Goal: Task Accomplishment & Management: Manage account settings

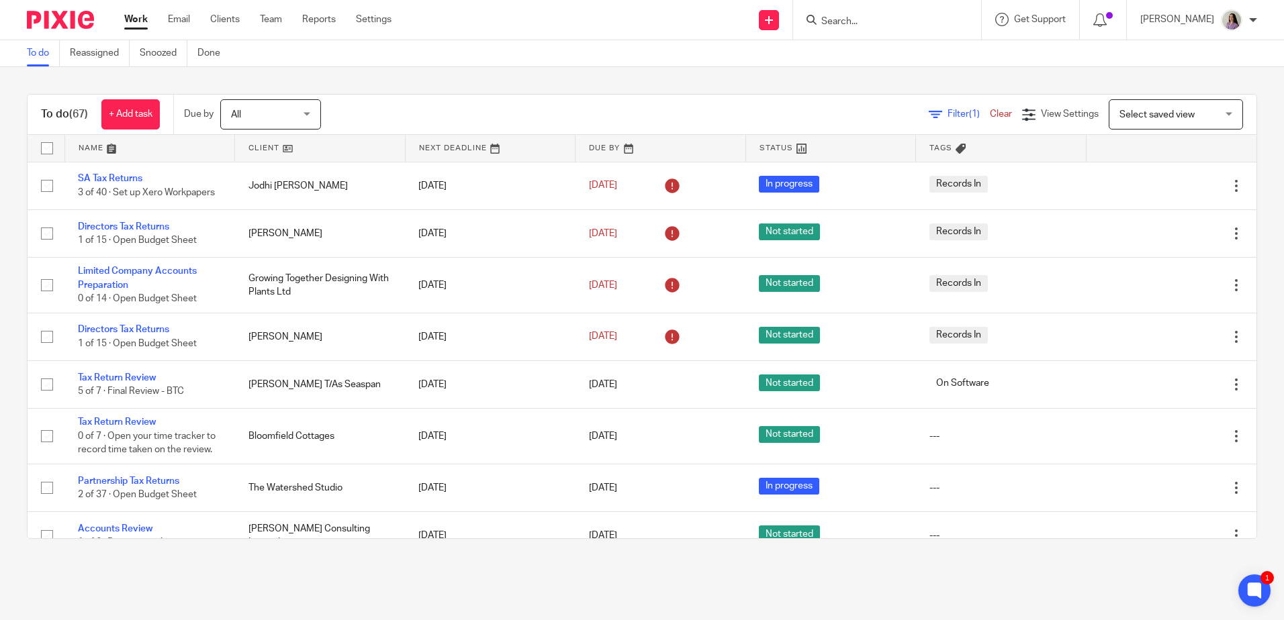
click at [637, 1] on div at bounding box center [887, 20] width 188 height 40
click at [637, 17] on input "Search" at bounding box center [880, 22] width 121 height 12
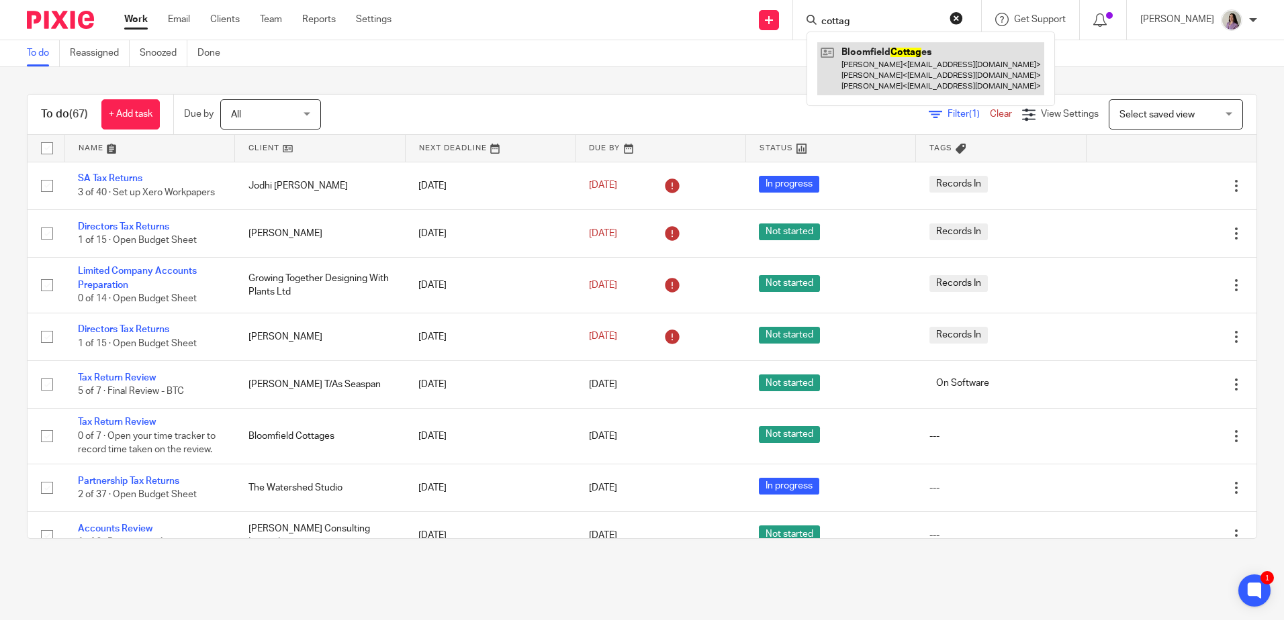
type input "cottag"
click at [637, 53] on link at bounding box center [930, 68] width 227 height 53
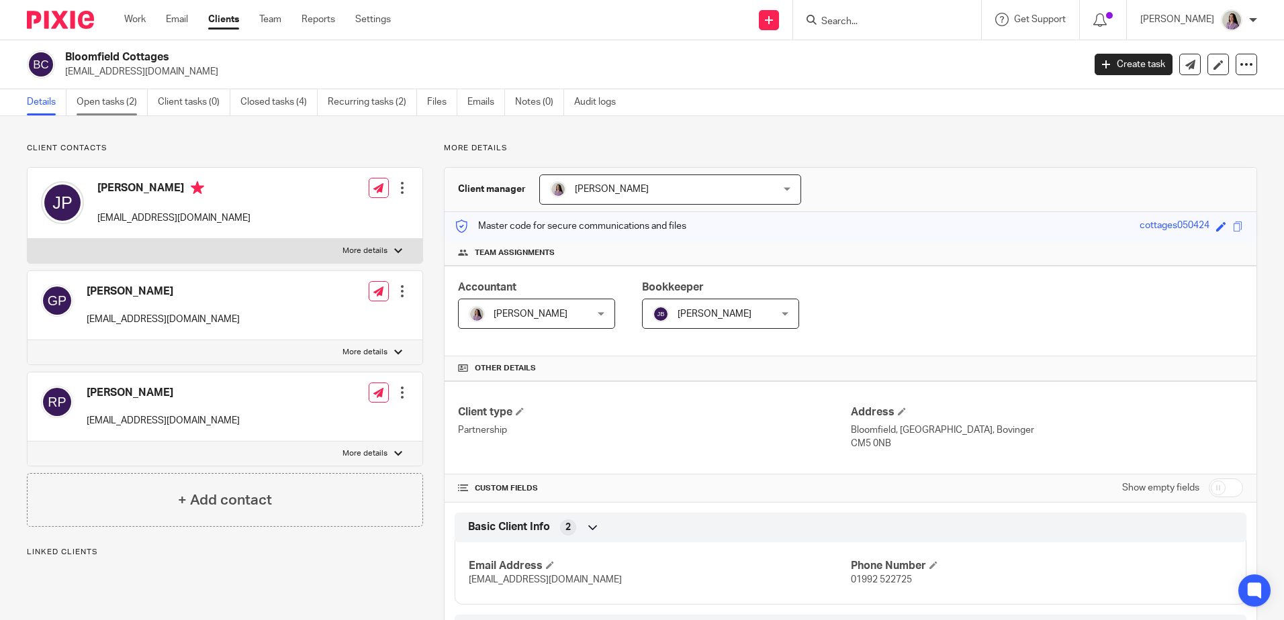
click at [84, 107] on link "Open tasks (2)" at bounding box center [112, 102] width 71 height 26
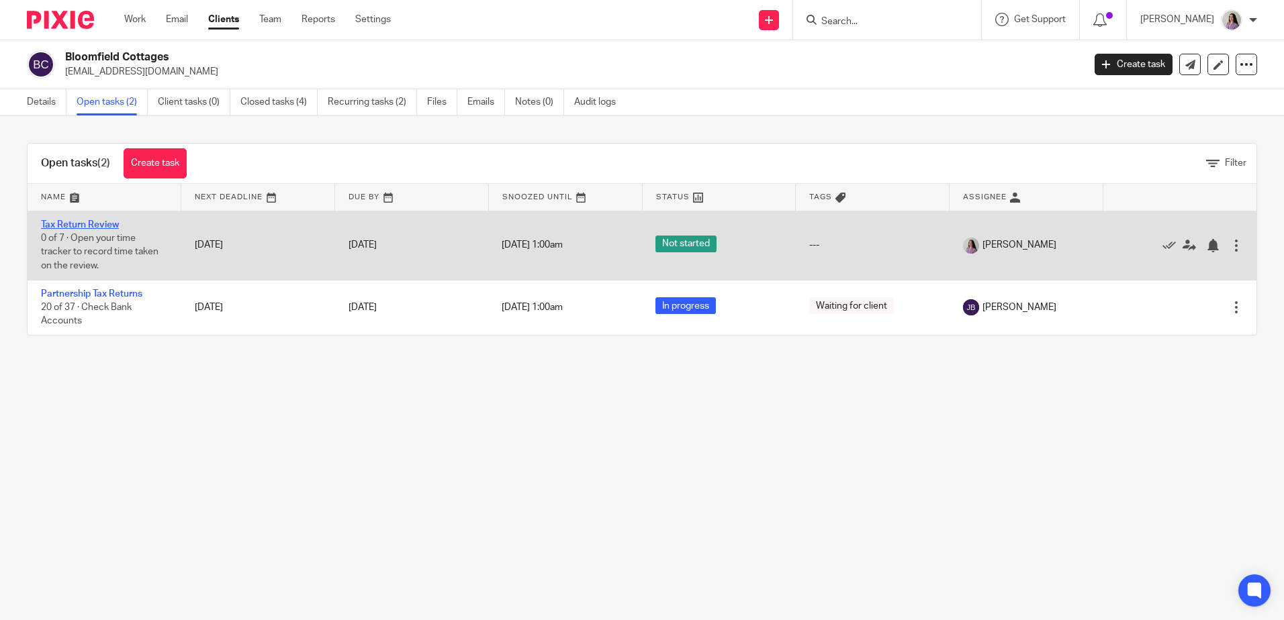
click at [99, 228] on link "Tax Return Review" at bounding box center [80, 224] width 78 height 9
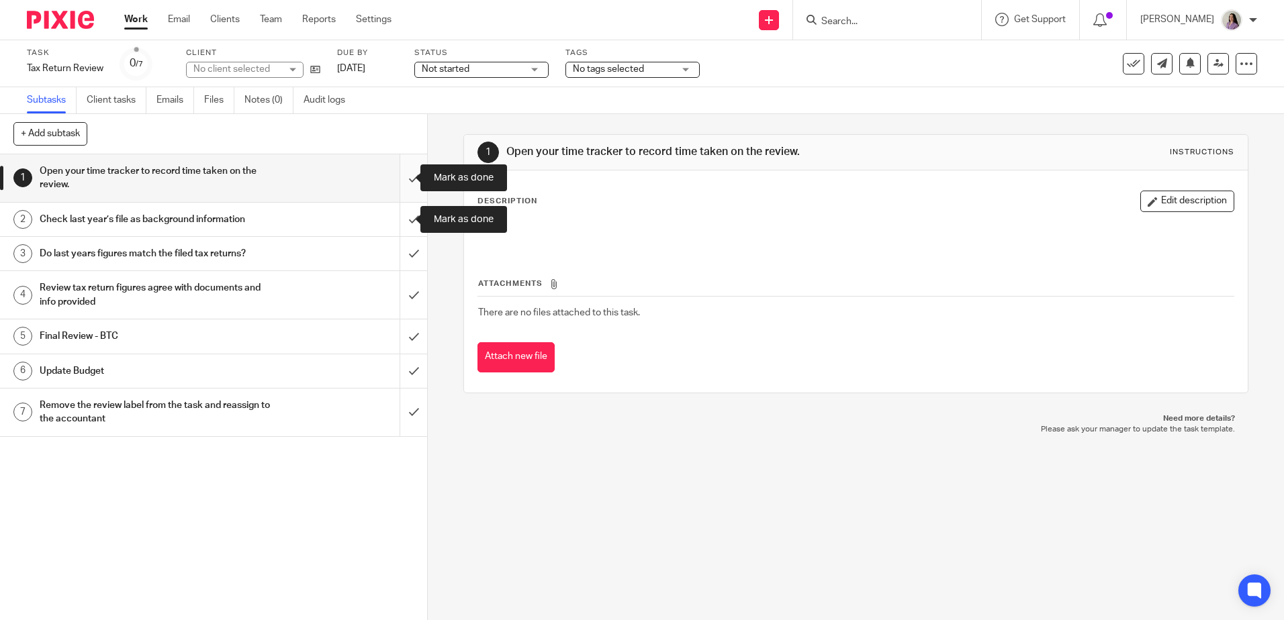
click at [405, 179] on input "submit" at bounding box center [213, 178] width 427 height 48
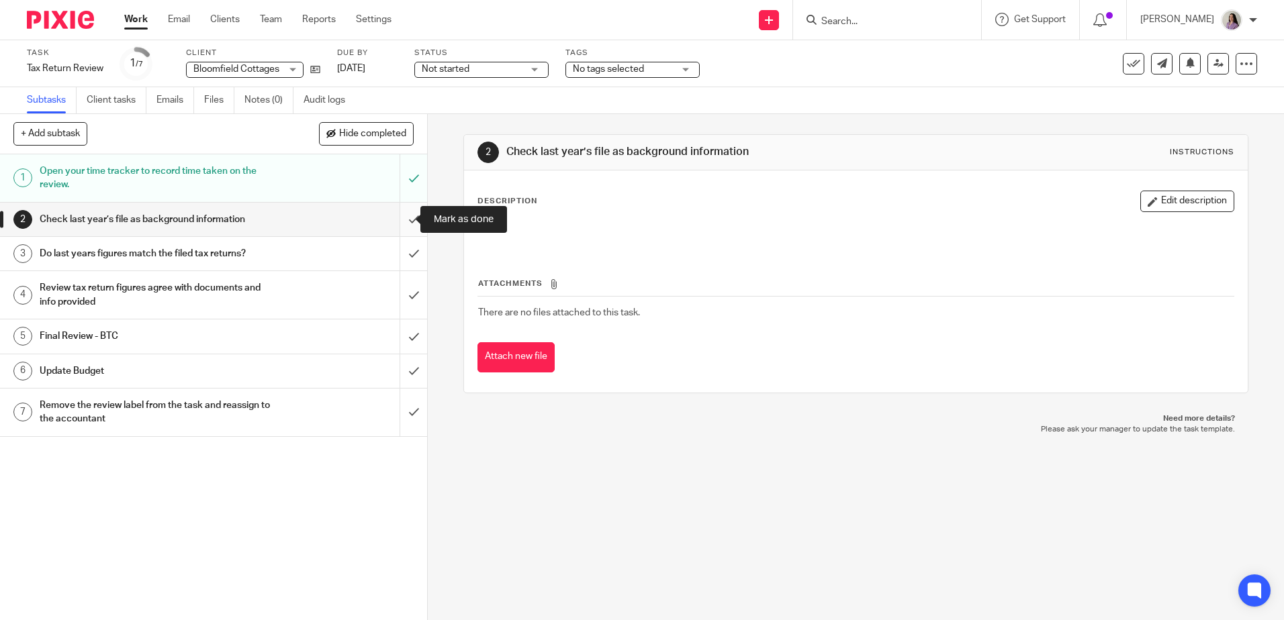
click at [391, 220] on input "submit" at bounding box center [213, 220] width 427 height 34
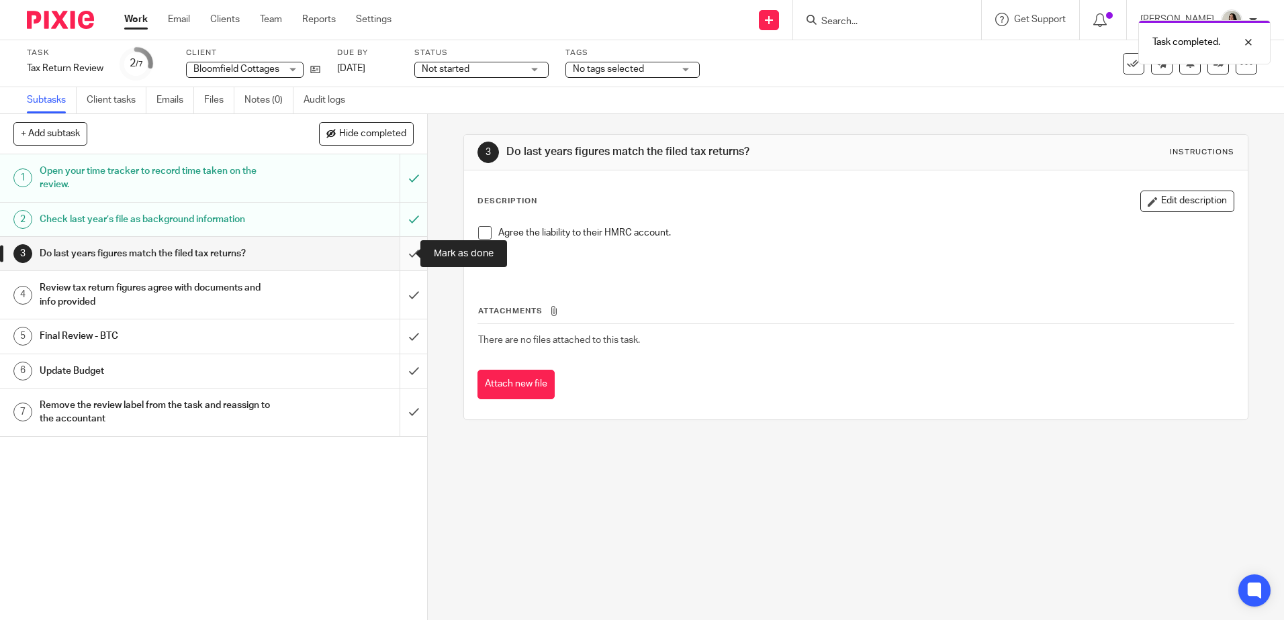
click at [396, 253] on input "submit" at bounding box center [213, 254] width 427 height 34
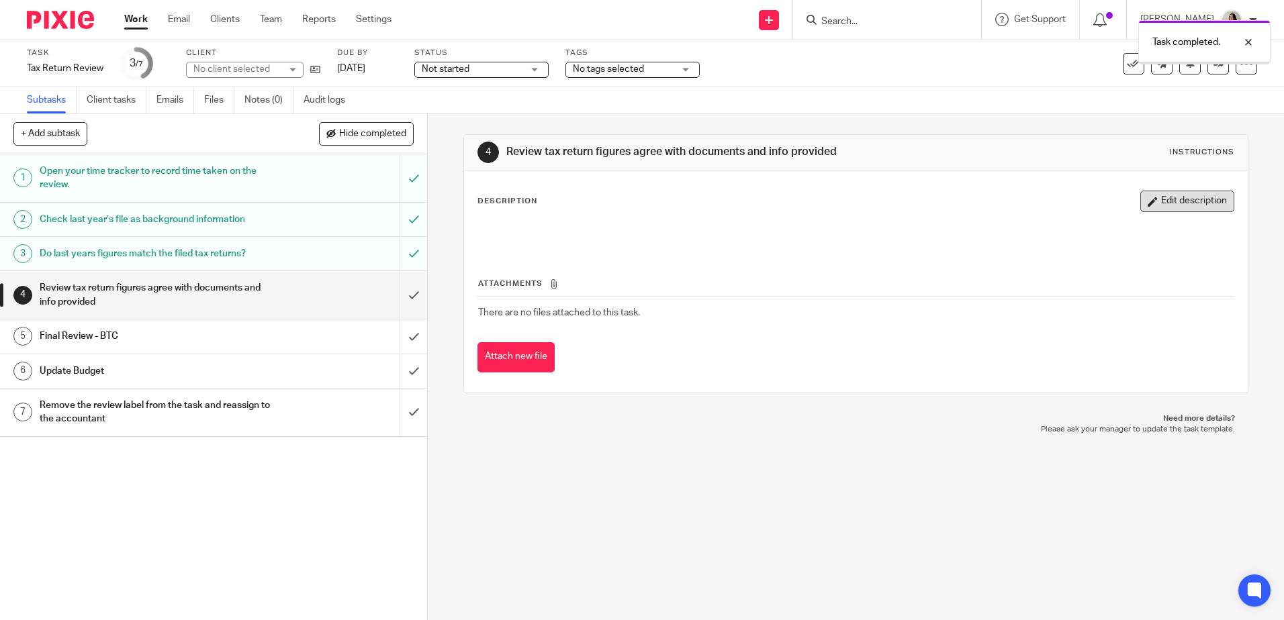
click at [1164, 195] on button "Edit description" at bounding box center [1187, 201] width 94 height 21
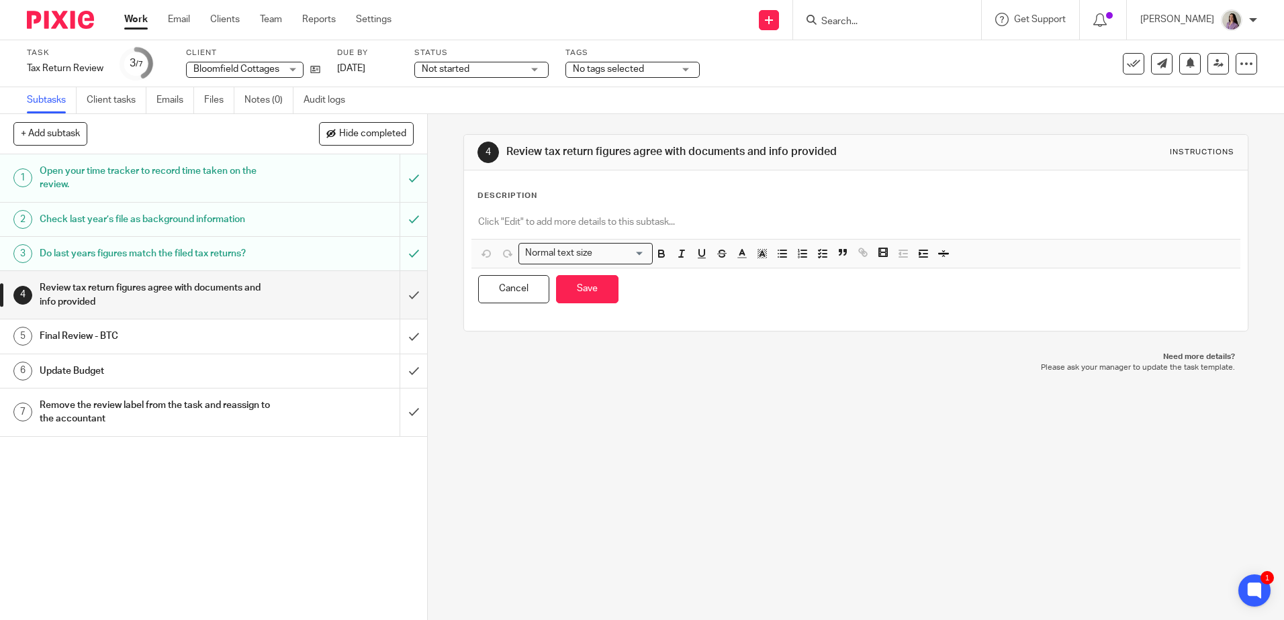
click at [546, 224] on p at bounding box center [855, 222] width 755 height 13
click at [581, 287] on button "Save" at bounding box center [587, 289] width 62 height 29
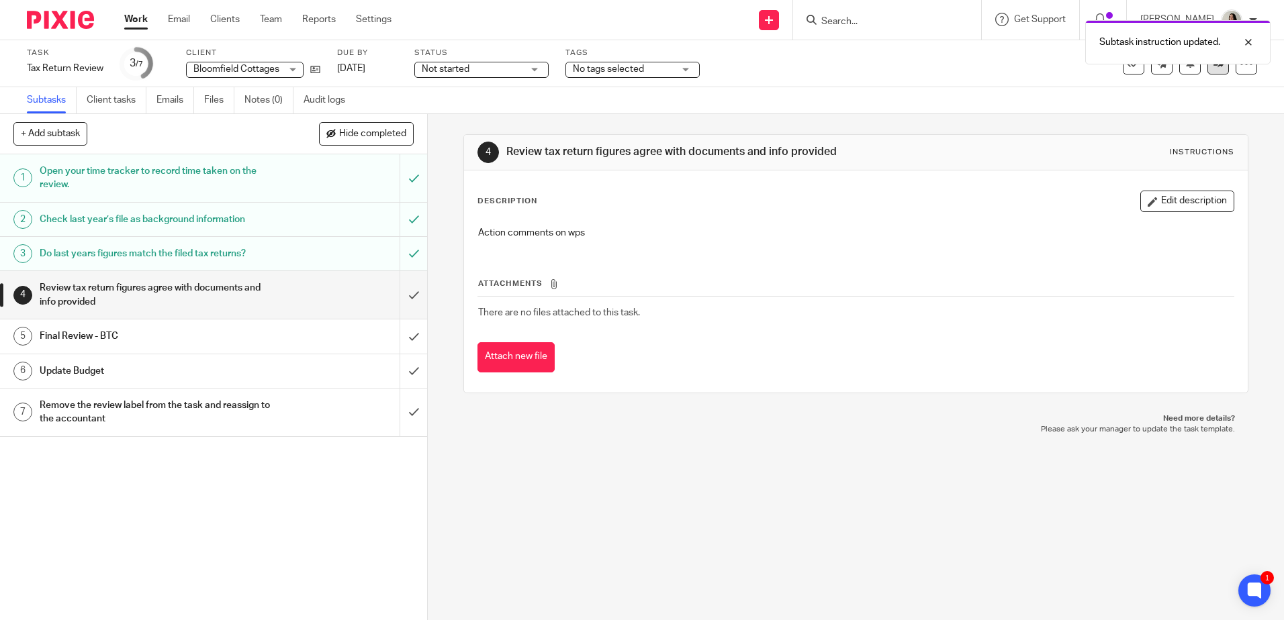
click at [1218, 70] on link at bounding box center [1217, 63] width 21 height 21
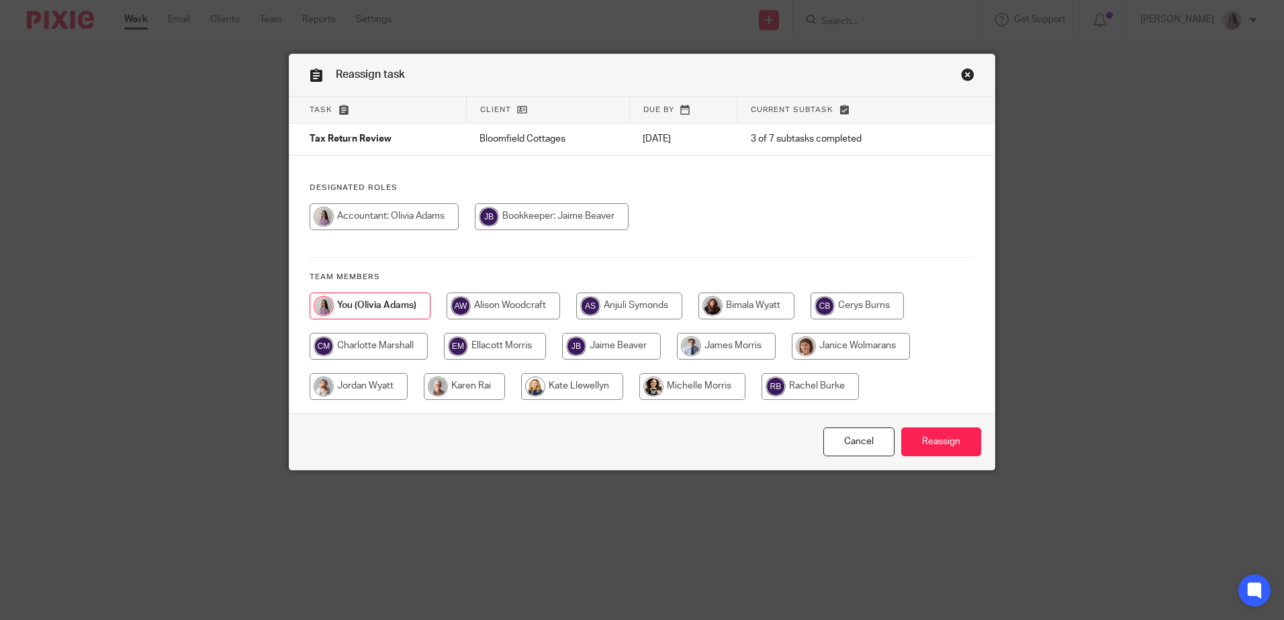
click at [528, 216] on input "radio" at bounding box center [552, 216] width 154 height 27
radio input "true"
click at [934, 434] on input "Reassign" at bounding box center [941, 442] width 80 height 29
